Goal: Obtain resource: Download file/media

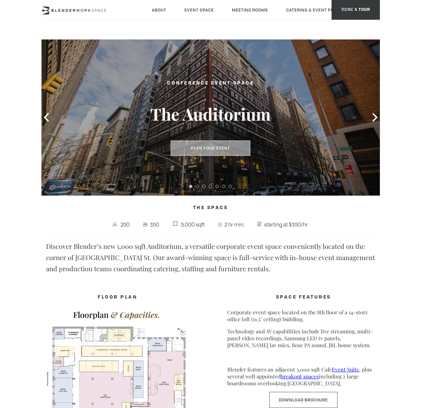
scroll to position [178, 0]
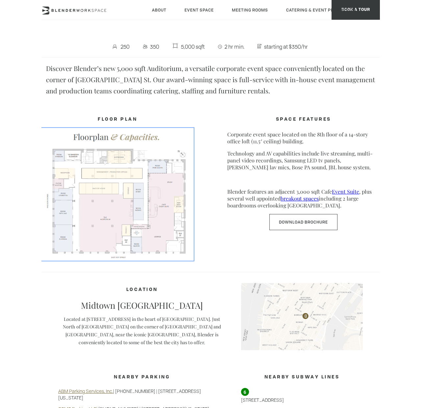
click at [98, 233] on img at bounding box center [117, 194] width 152 height 132
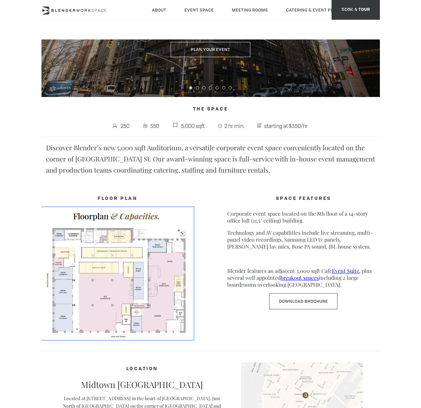
scroll to position [0, 0]
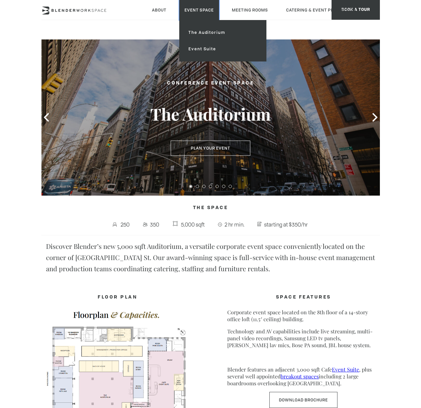
click at [199, 12] on link "Event Space" at bounding box center [199, 10] width 40 height 20
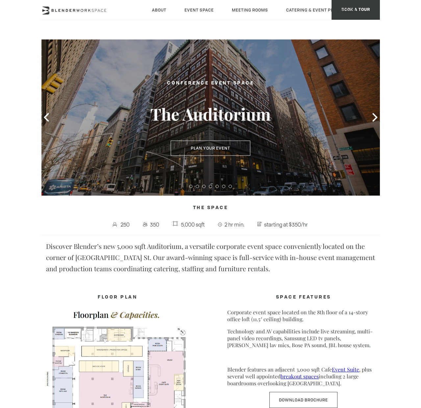
type div "[DATE]"
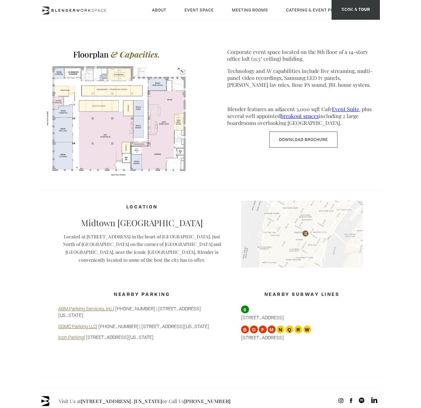
scroll to position [203, 0]
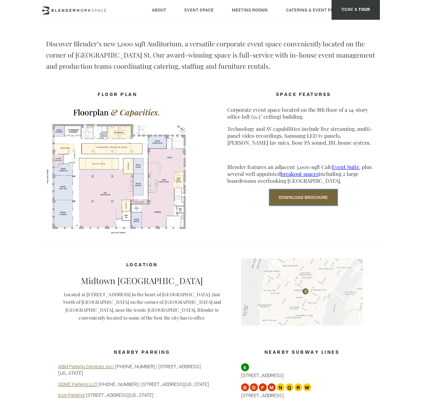
click at [291, 201] on link "Download Brochure" at bounding box center [303, 197] width 68 height 16
